Goal: Task Accomplishment & Management: Use online tool/utility

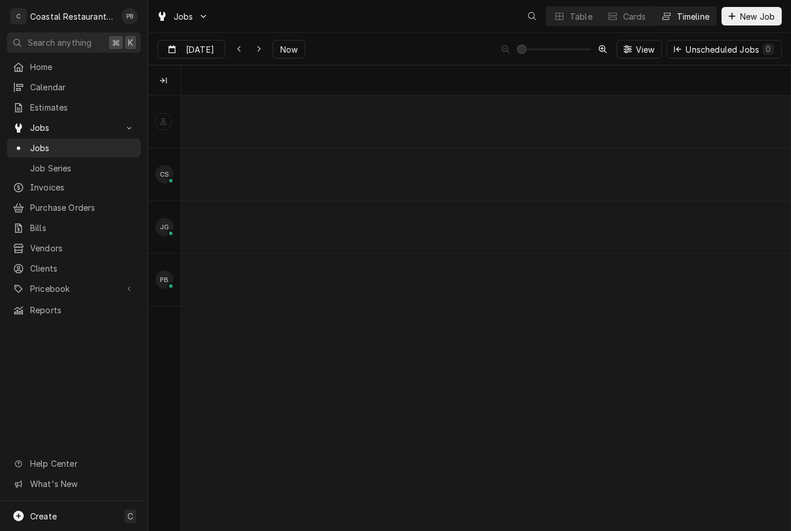
scroll to position [0, 12060]
click at [296, 284] on div "normal" at bounding box center [303, 279] width 14 height 47
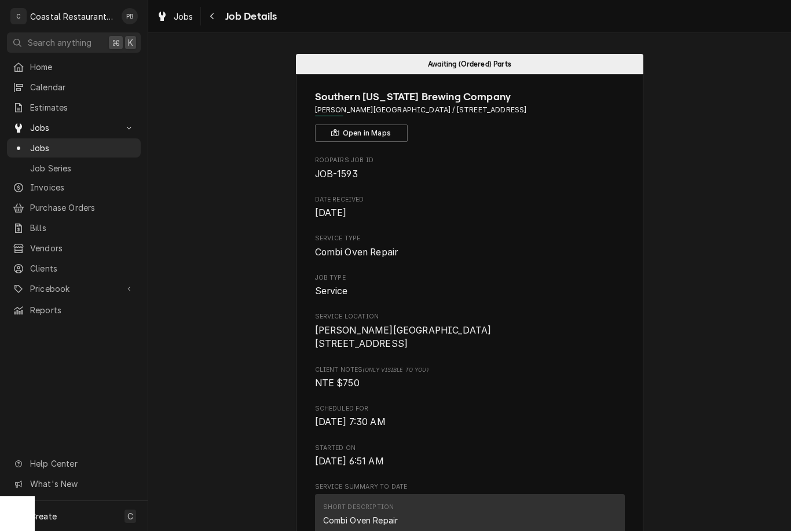
click at [65, 122] on span "Jobs" at bounding box center [73, 128] width 87 height 12
click at [55, 128] on span "Jobs" at bounding box center [73, 128] width 87 height 12
click at [63, 143] on span "Jobs" at bounding box center [82, 148] width 105 height 12
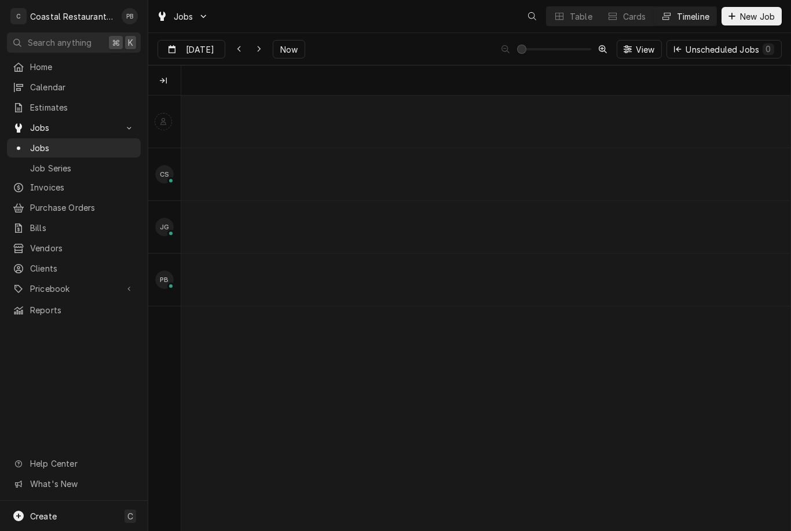
scroll to position [0, 12060]
click at [290, 54] on span "Now" at bounding box center [289, 49] width 22 height 12
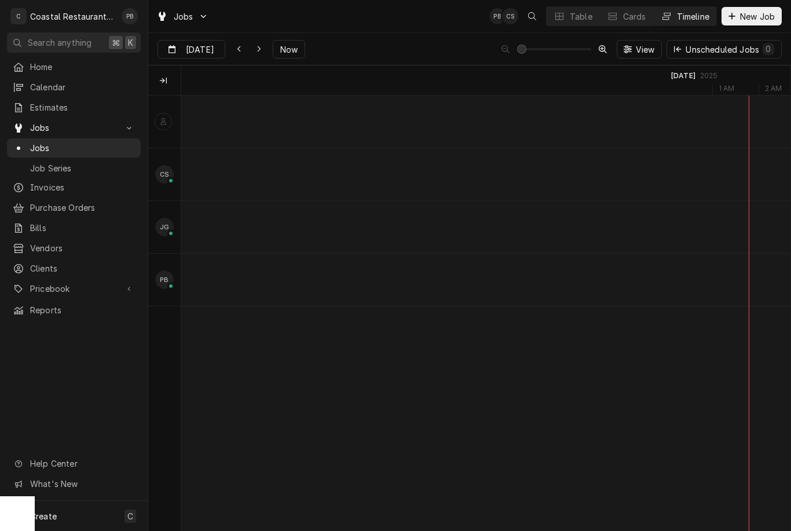
scroll to position [0, 0]
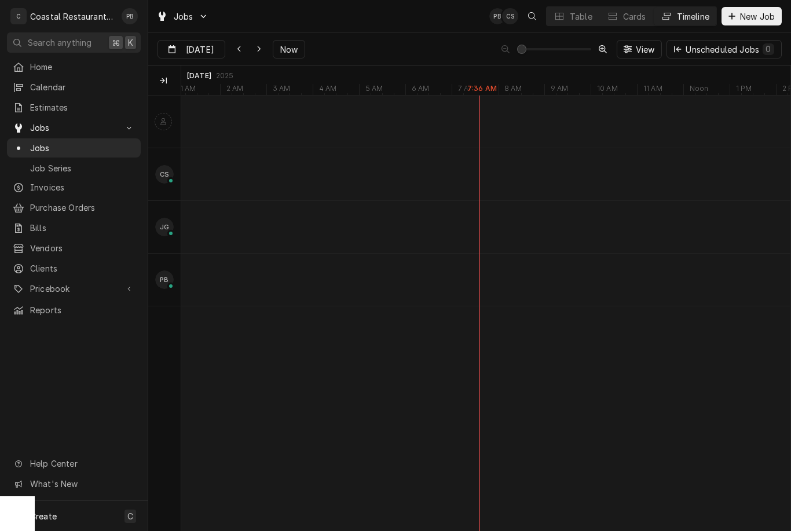
type input "Sep 2"
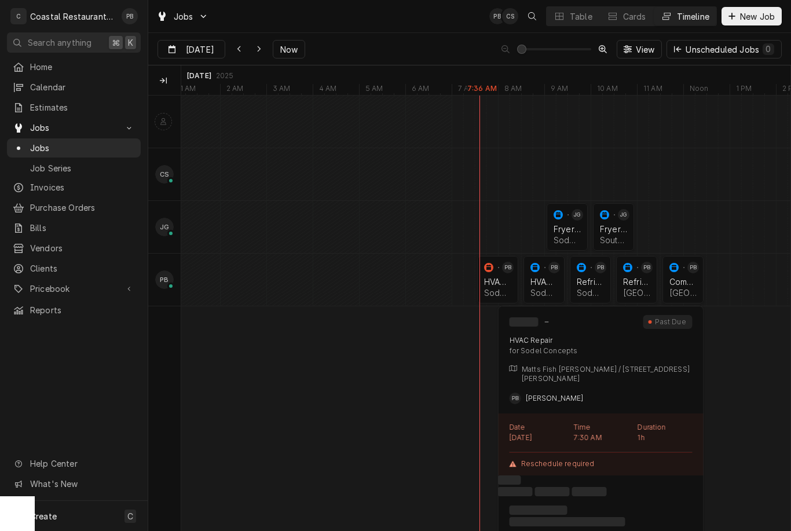
click at [505, 277] on div "normal" at bounding box center [511, 279] width 14 height 47
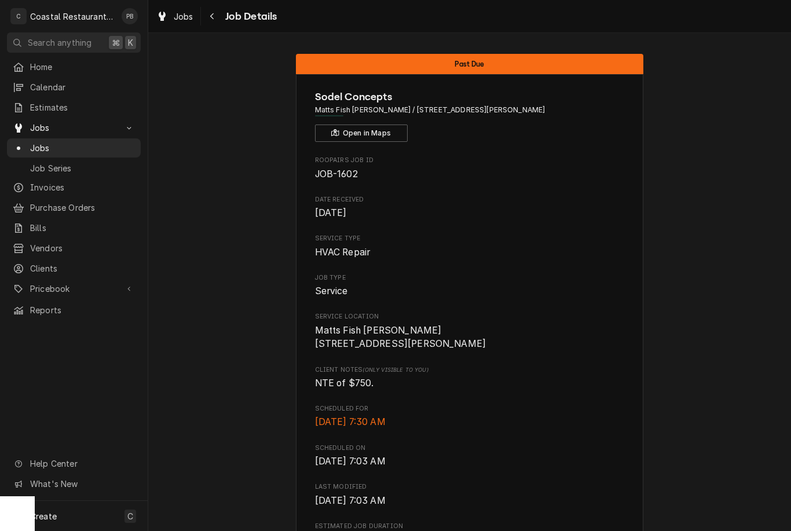
click at [218, 20] on div "Navigate back" at bounding box center [213, 16] width 12 height 12
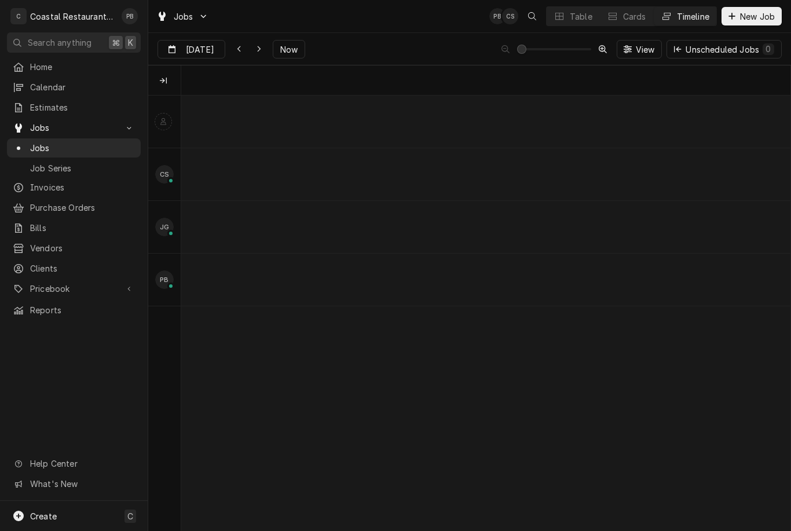
scroll to position [0, 12060]
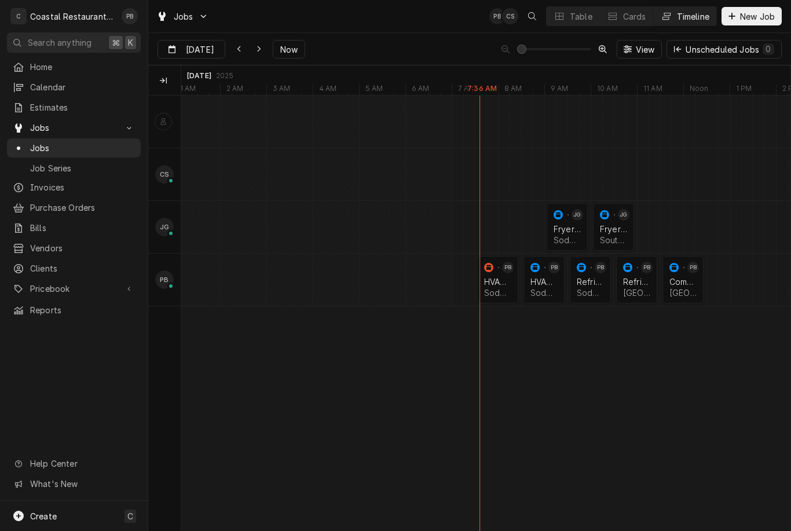
click at [549, 274] on div "HVAC Repair Sodel Concepts | Bethany Beach, 19930" at bounding box center [544, 286] width 32 height 25
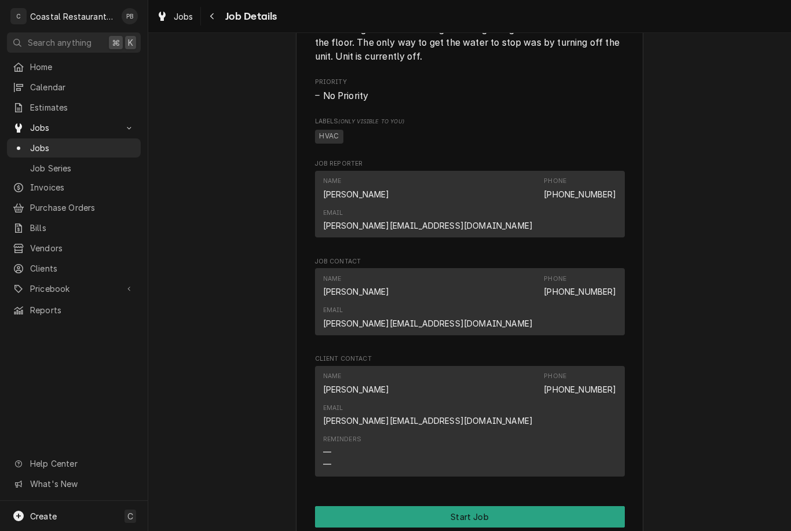
scroll to position [694, 0]
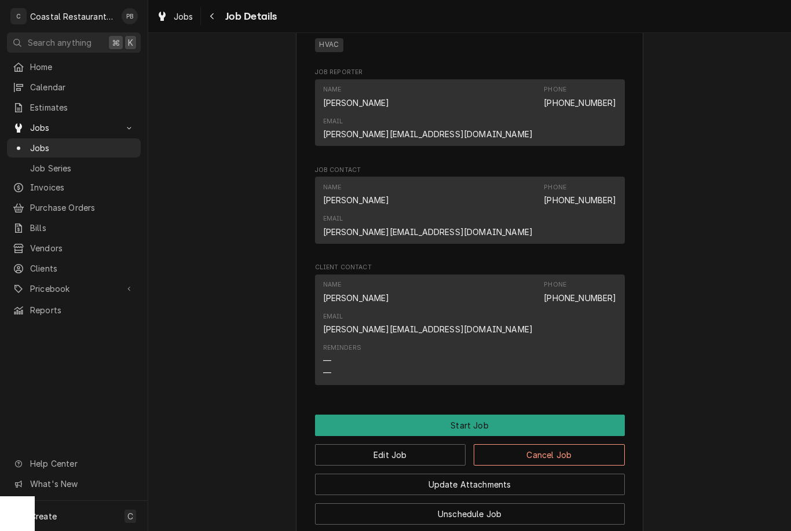
click at [464, 414] on button "Start Job" at bounding box center [470, 424] width 310 height 21
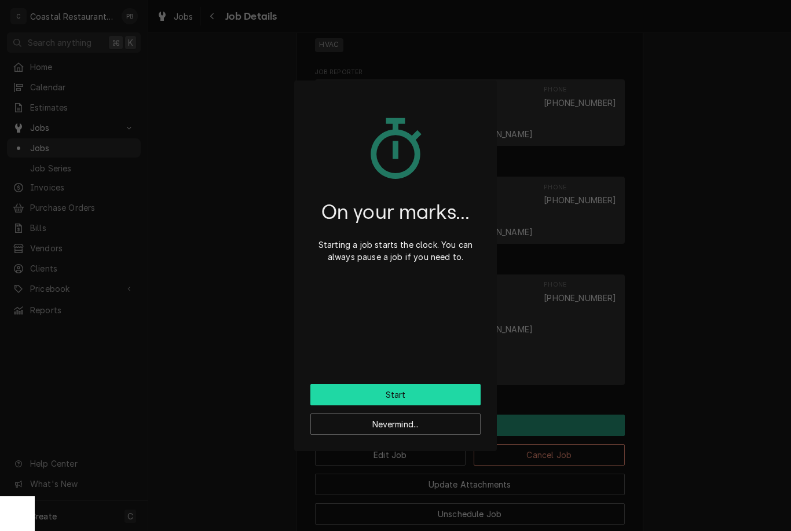
click at [409, 398] on button "Start" at bounding box center [395, 394] width 170 height 21
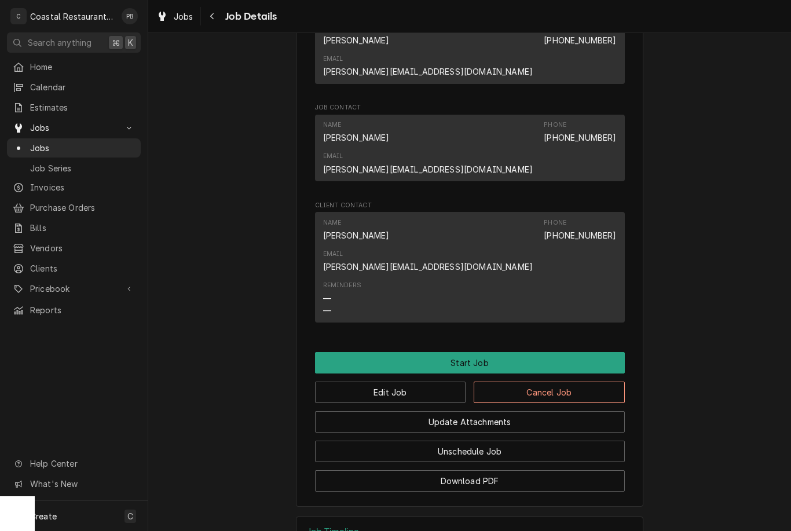
click at [488, 352] on button "Start Job" at bounding box center [470, 362] width 310 height 21
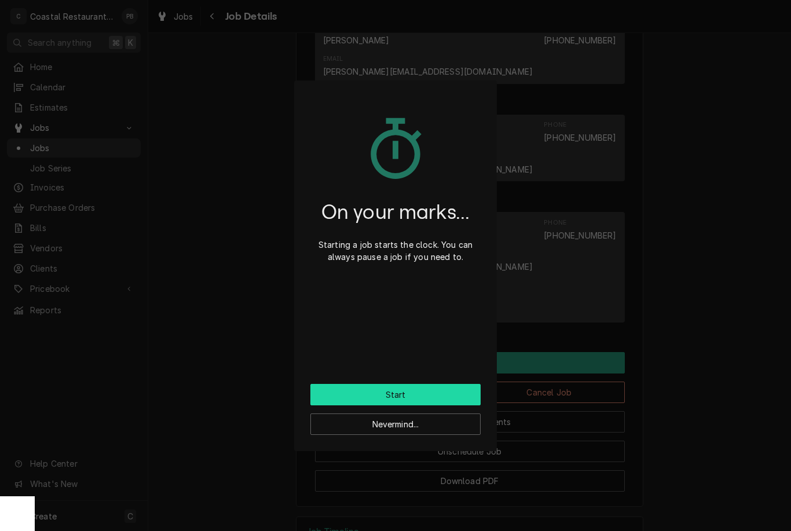
scroll to position [742, 0]
click at [421, 397] on button "Start" at bounding box center [395, 394] width 170 height 21
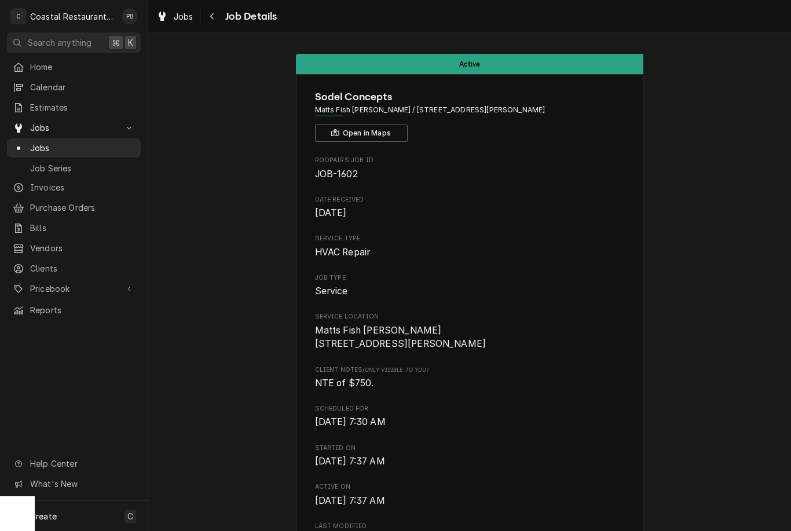
scroll to position [1, 0]
click at [221, 22] on button "Navigate back" at bounding box center [212, 16] width 19 height 19
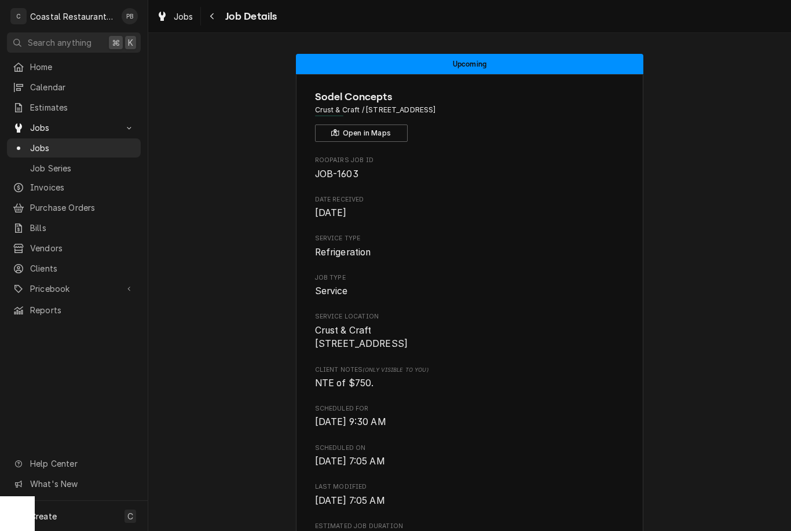
click at [207, 29] on div "Jobs Job Details" at bounding box center [469, 16] width 643 height 32
click at [216, 20] on div "Navigate back" at bounding box center [213, 16] width 12 height 12
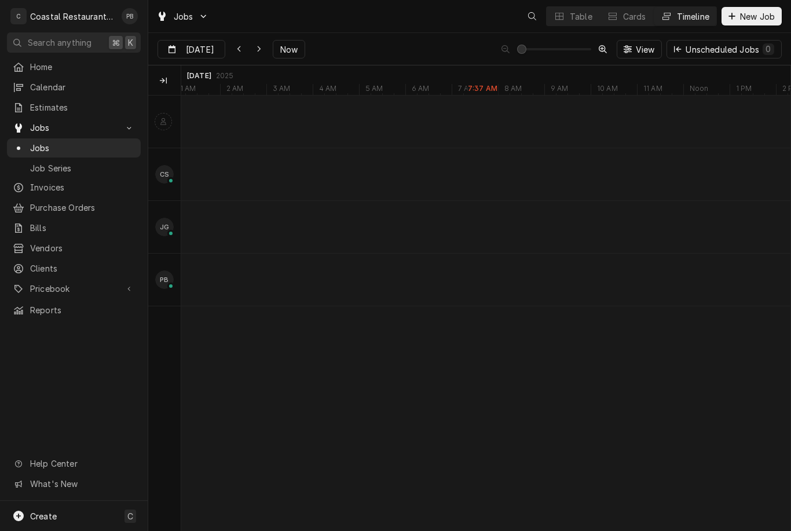
scroll to position [0, 12060]
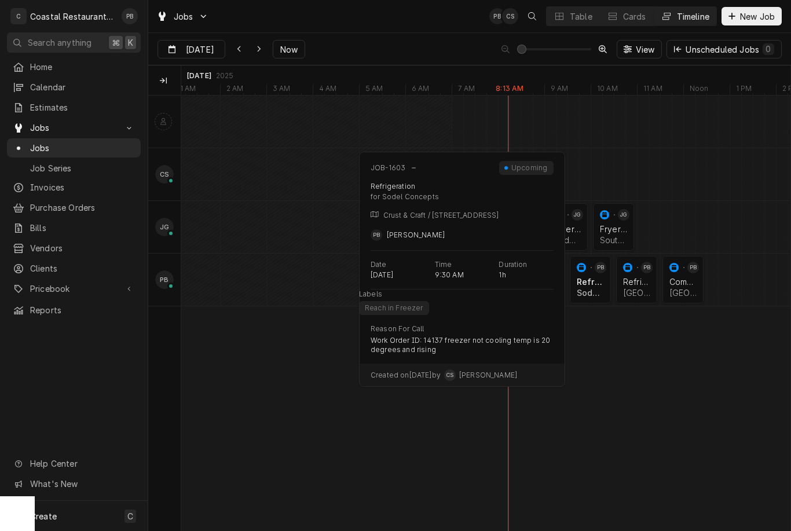
click at [599, 283] on div "normal" at bounding box center [604, 279] width 14 height 47
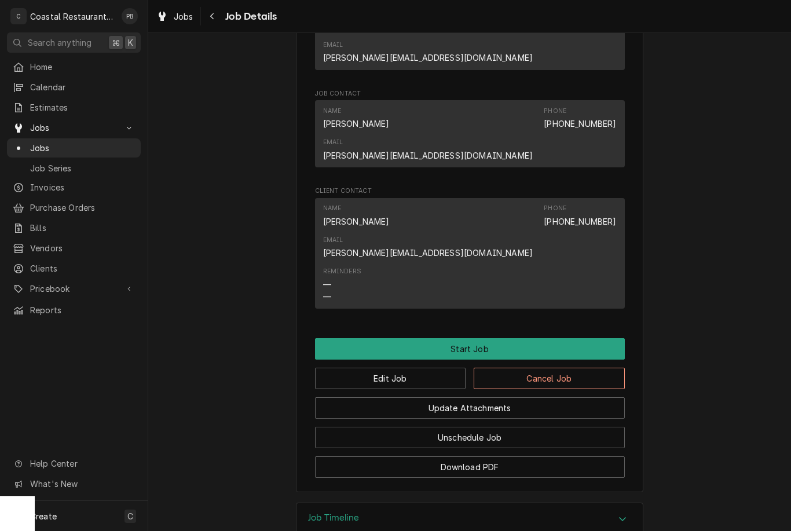
scroll to position [728, 0]
click at [582, 339] on button "Start Job" at bounding box center [470, 349] width 310 height 21
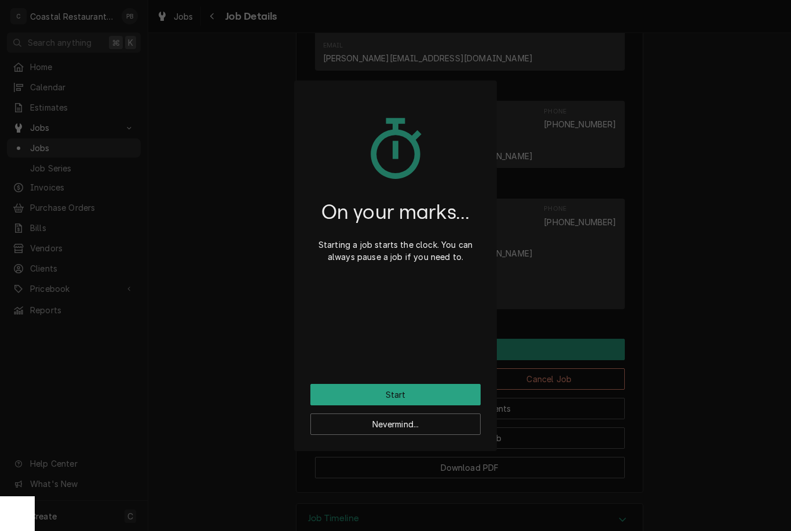
click at [455, 391] on button "Start" at bounding box center [395, 394] width 170 height 21
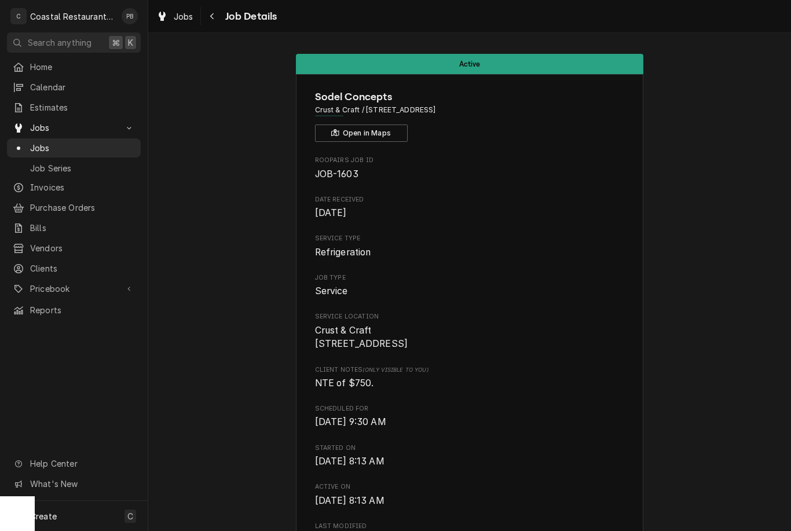
click at [63, 142] on span "Jobs" at bounding box center [82, 148] width 105 height 12
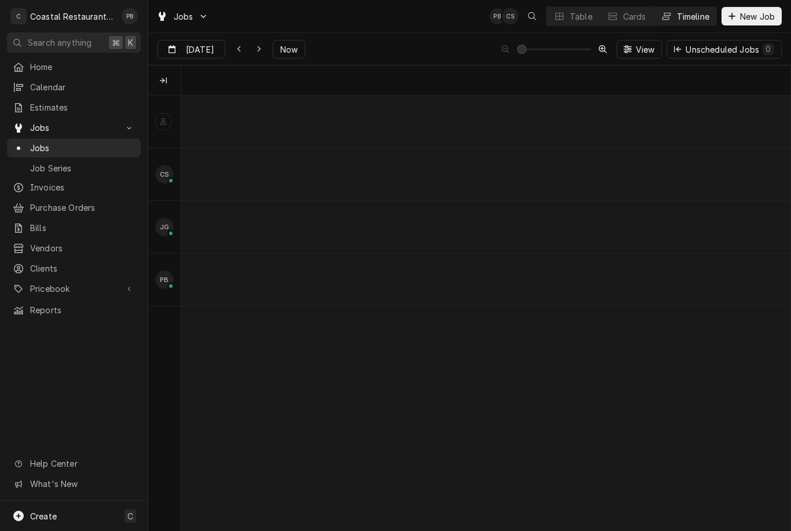
scroll to position [0, 12060]
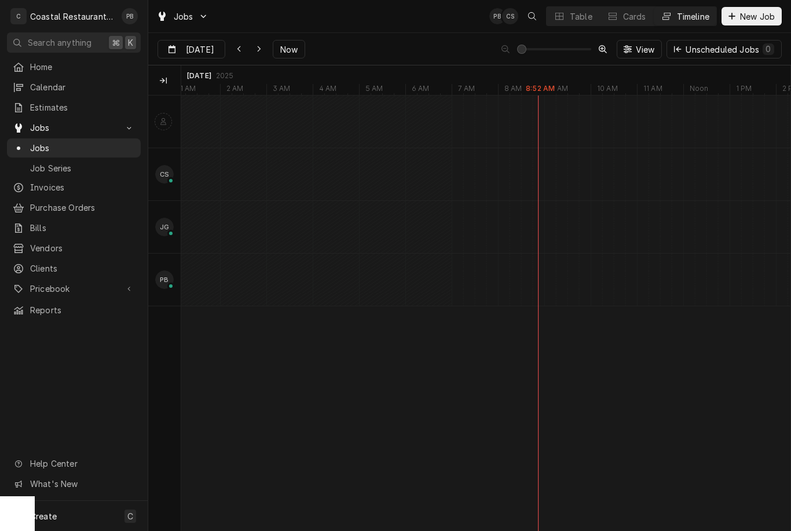
click at [286, 46] on span "Now" at bounding box center [289, 49] width 22 height 12
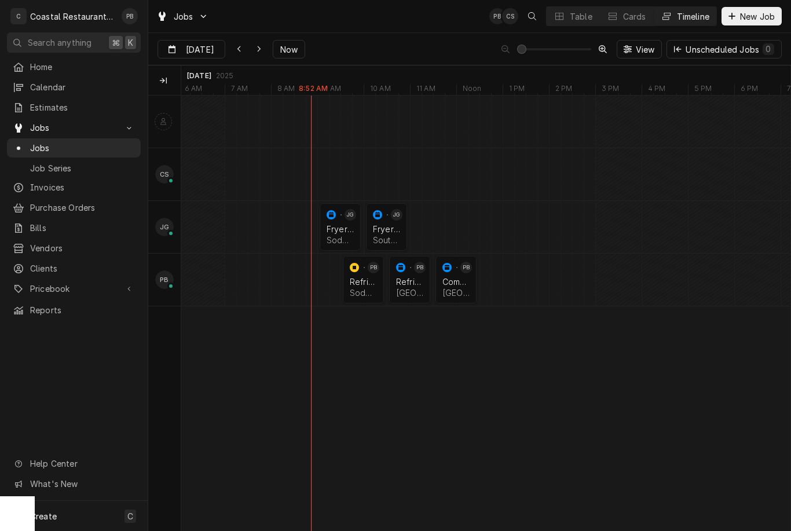
scroll to position [0, 12290]
click at [406, 281] on div "Refrigeration" at bounding box center [406, 282] width 27 height 10
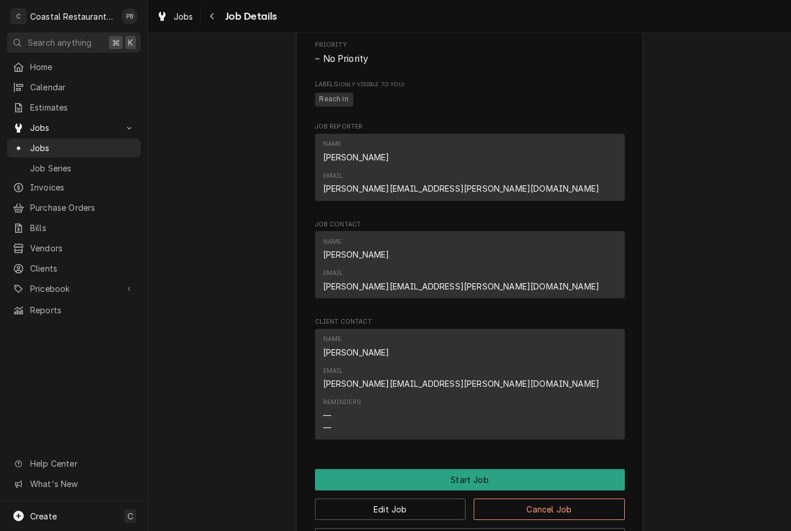
scroll to position [575, 0]
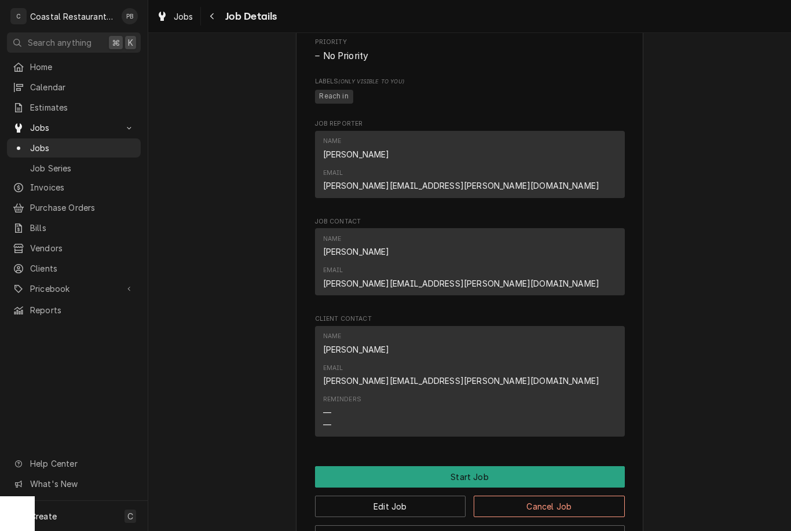
click at [522, 466] on button "Start Job" at bounding box center [470, 476] width 310 height 21
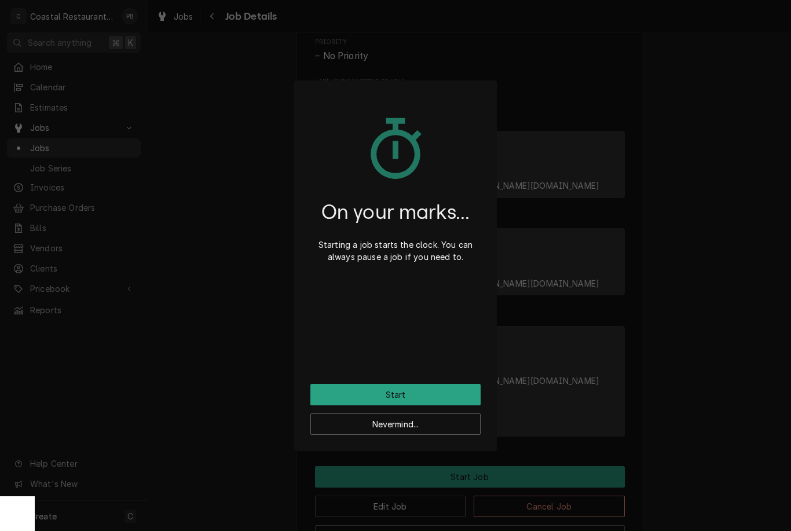
click at [433, 403] on button "Start" at bounding box center [395, 394] width 170 height 21
